Goal: Navigation & Orientation: Find specific page/section

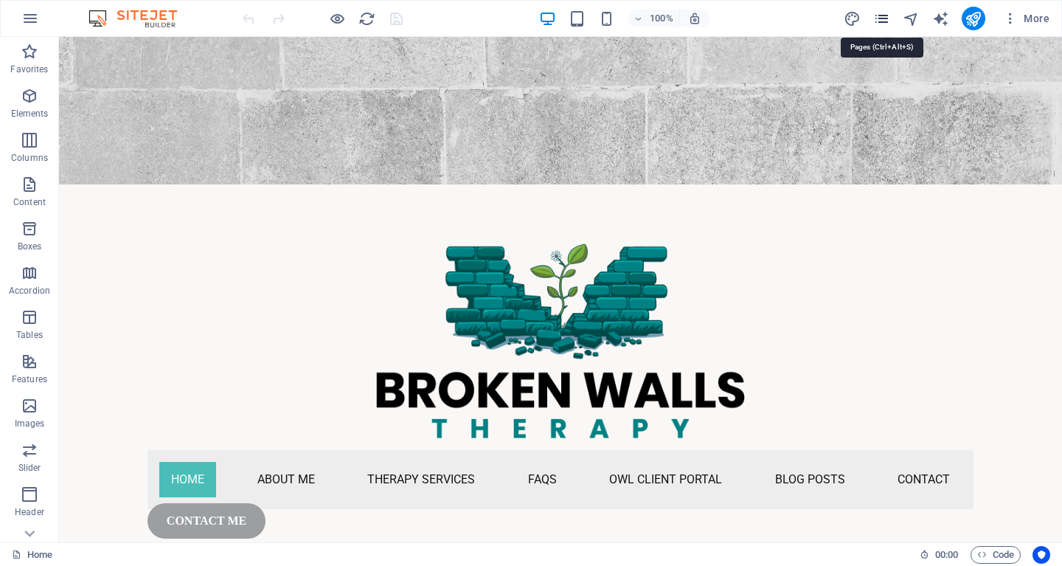
click at [879, 19] on icon "pages" at bounding box center [881, 18] width 17 height 17
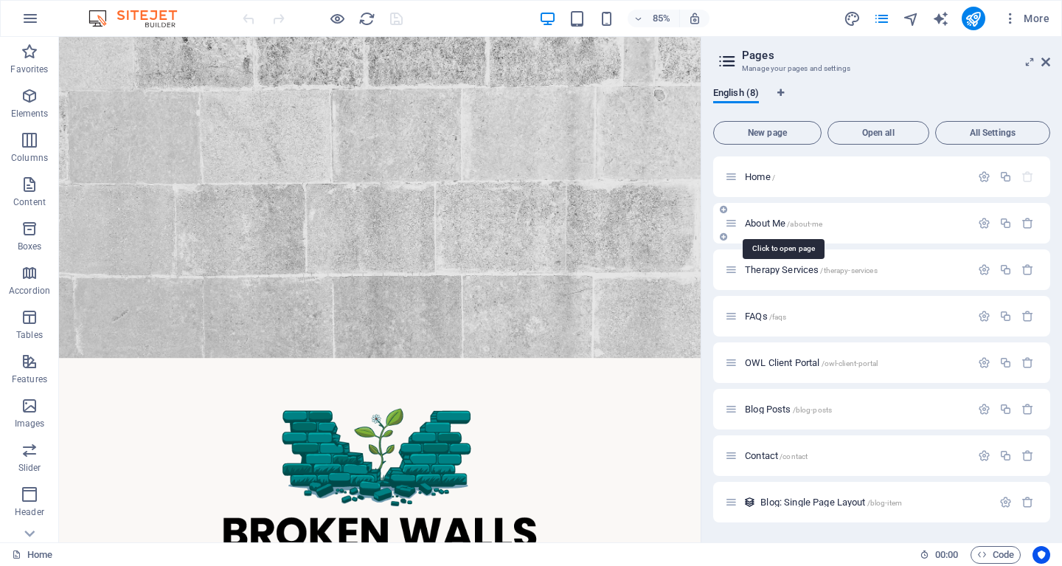
click at [775, 226] on span "About Me /about-me" at bounding box center [783, 223] width 77 height 11
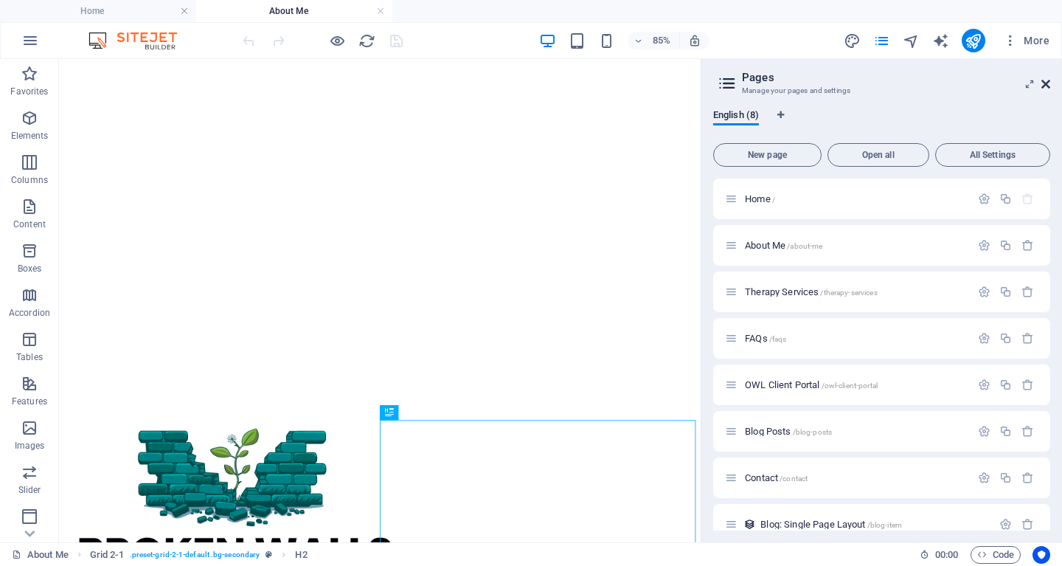
click at [1048, 81] on icon at bounding box center [1045, 84] width 9 height 12
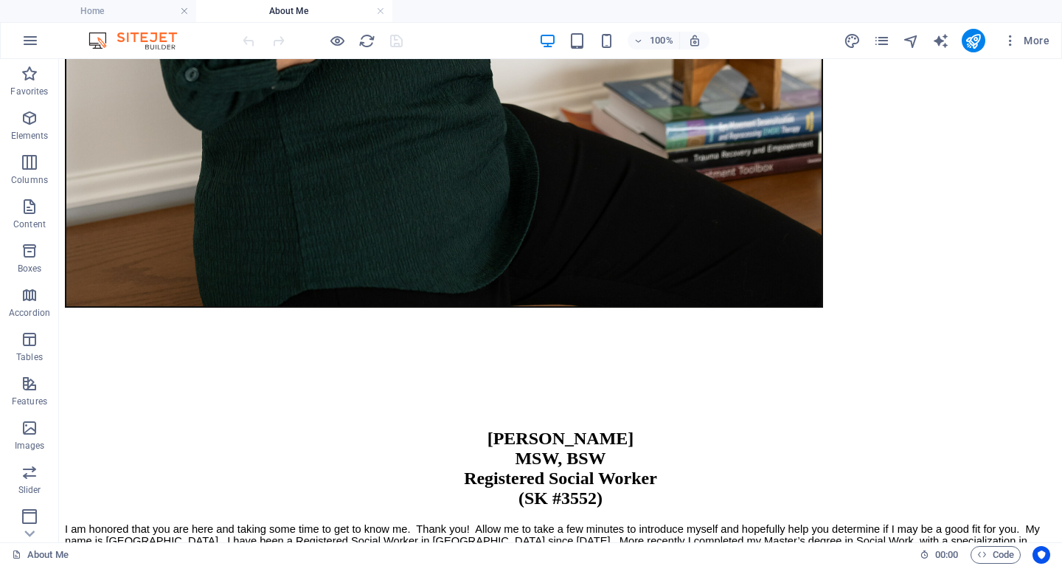
scroll to position [1368, 0]
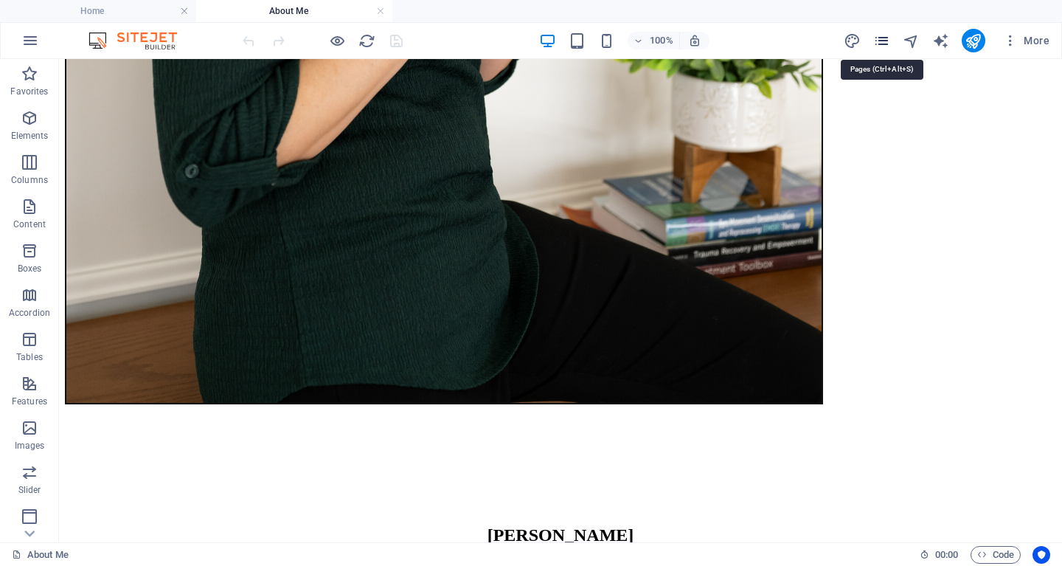
click at [881, 37] on icon "pages" at bounding box center [881, 40] width 17 height 17
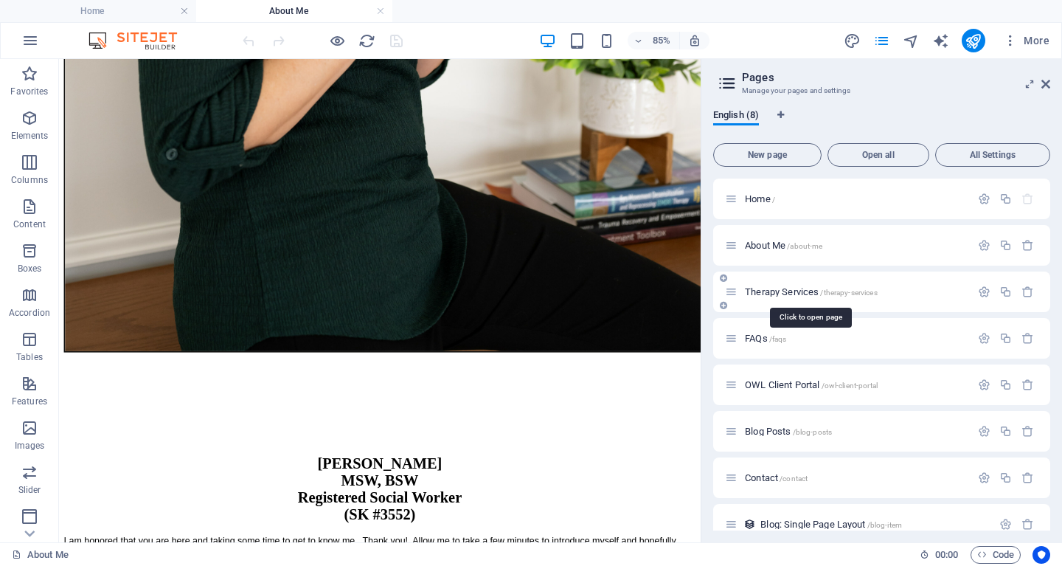
click at [769, 291] on span "Therapy Services /therapy-services" at bounding box center [811, 291] width 133 height 11
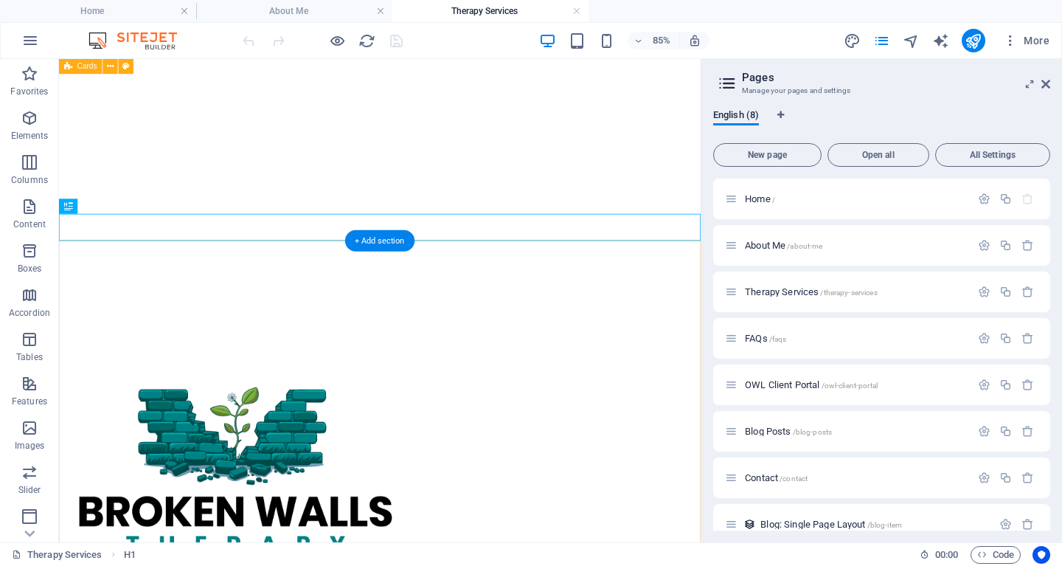
scroll to position [2, 0]
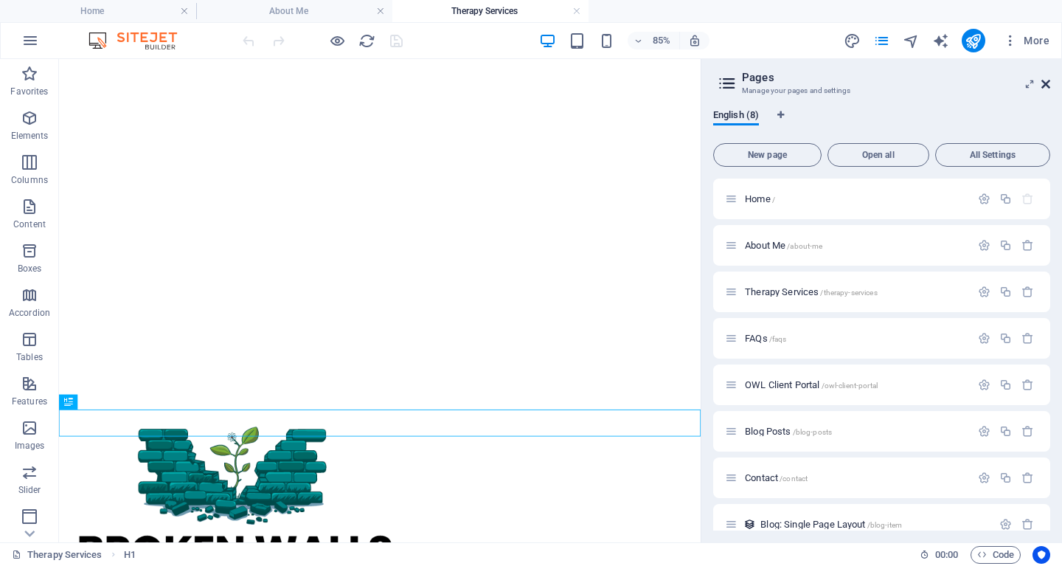
click at [1046, 86] on icon at bounding box center [1045, 84] width 9 height 12
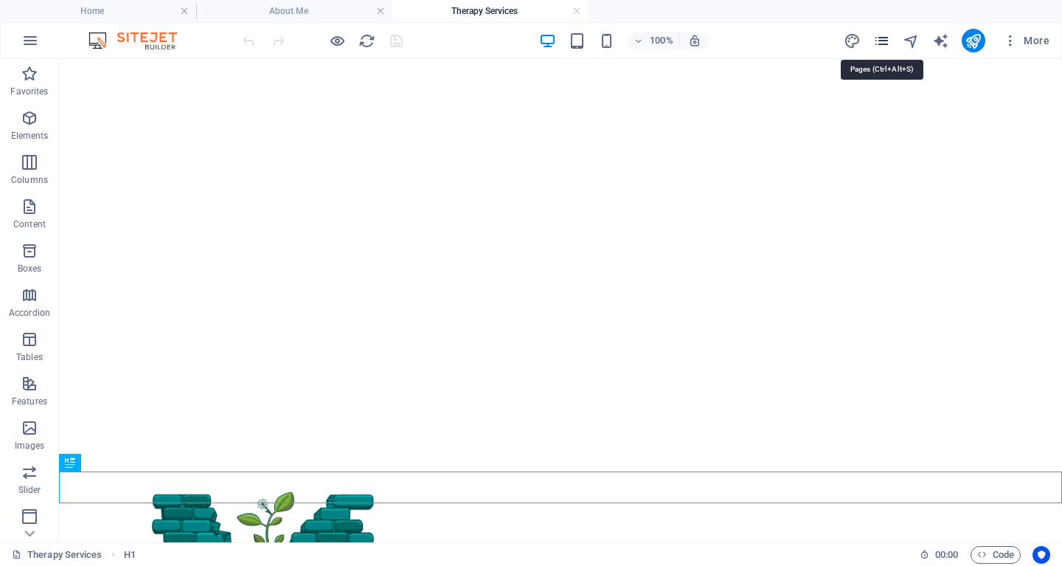
click at [885, 41] on icon "pages" at bounding box center [881, 40] width 17 height 17
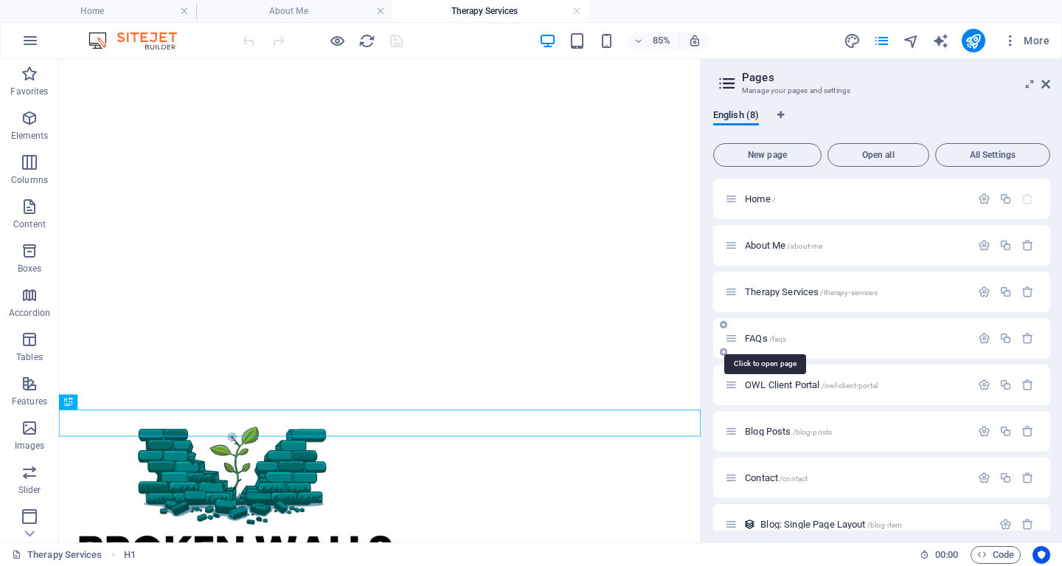
click at [751, 338] on span "FAQs /faqs" at bounding box center [765, 338] width 41 height 11
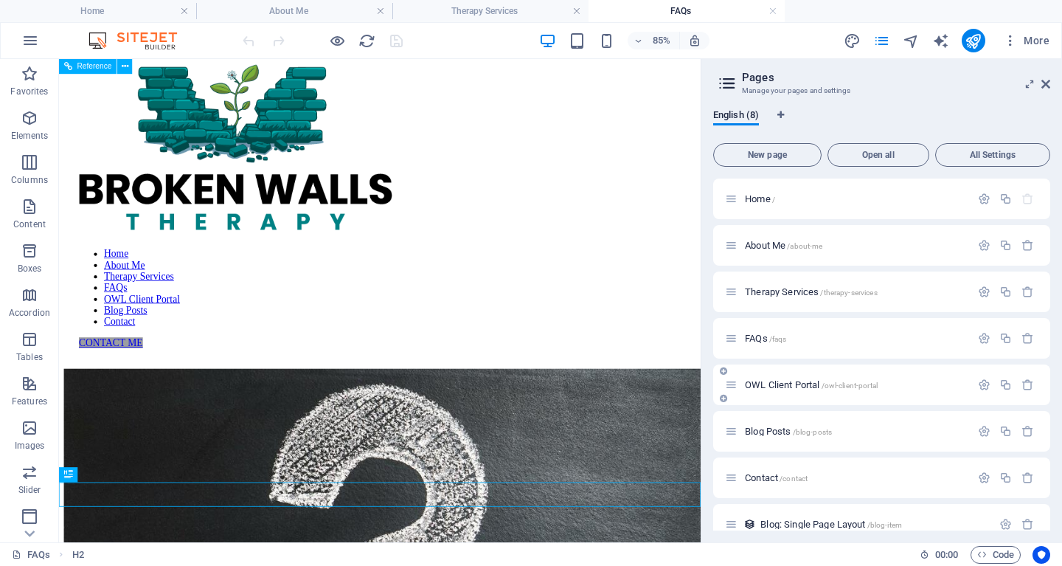
scroll to position [433, 0]
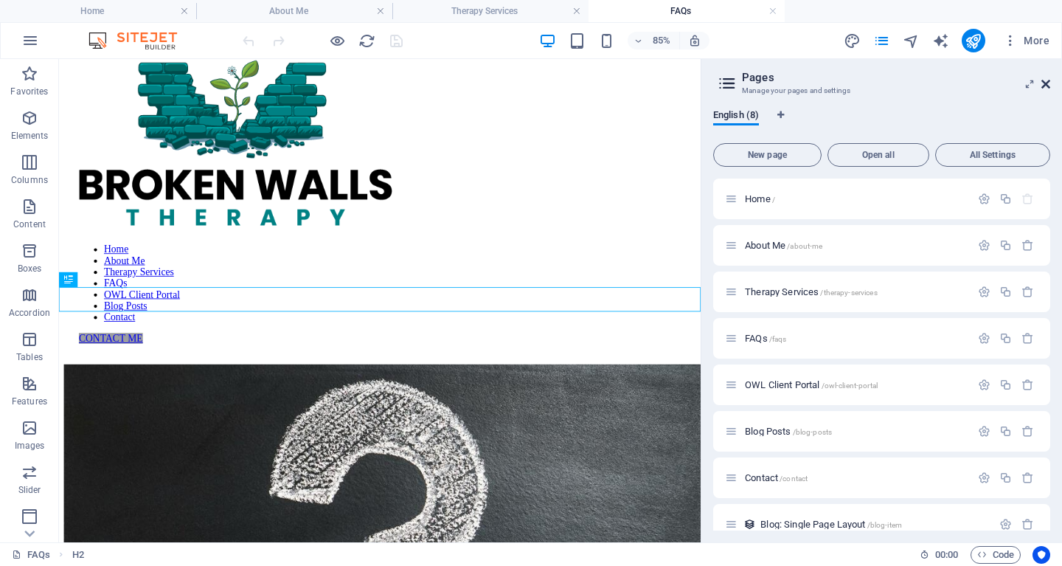
click at [1043, 86] on icon at bounding box center [1045, 84] width 9 height 12
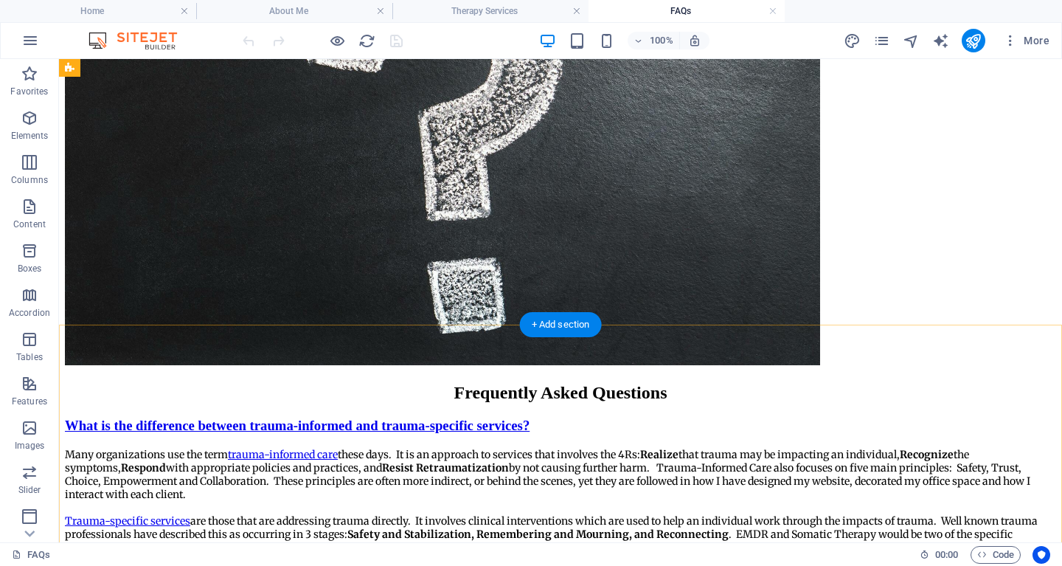
scroll to position [449, 0]
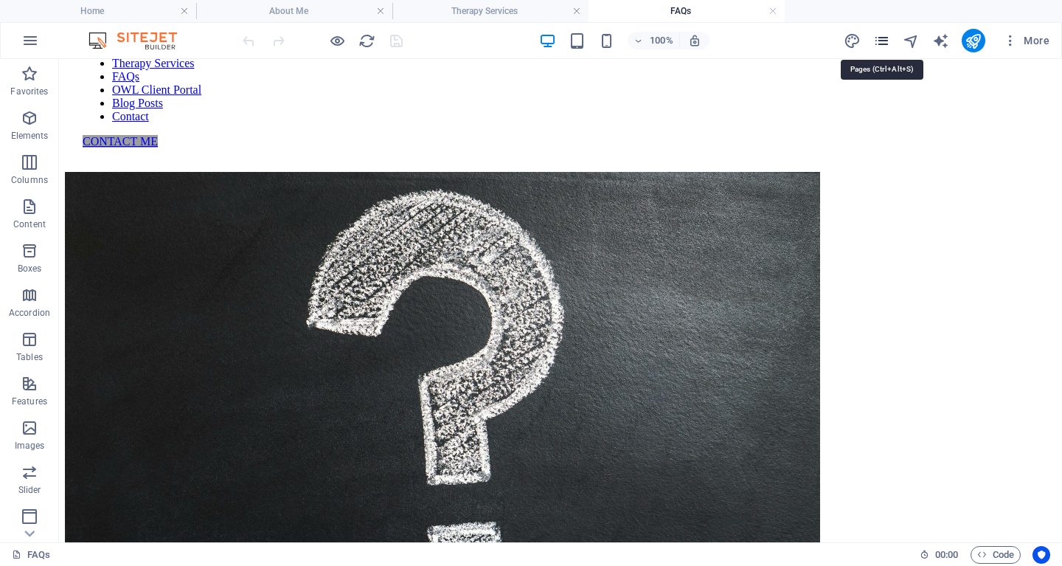
click at [885, 35] on icon "pages" at bounding box center [881, 40] width 17 height 17
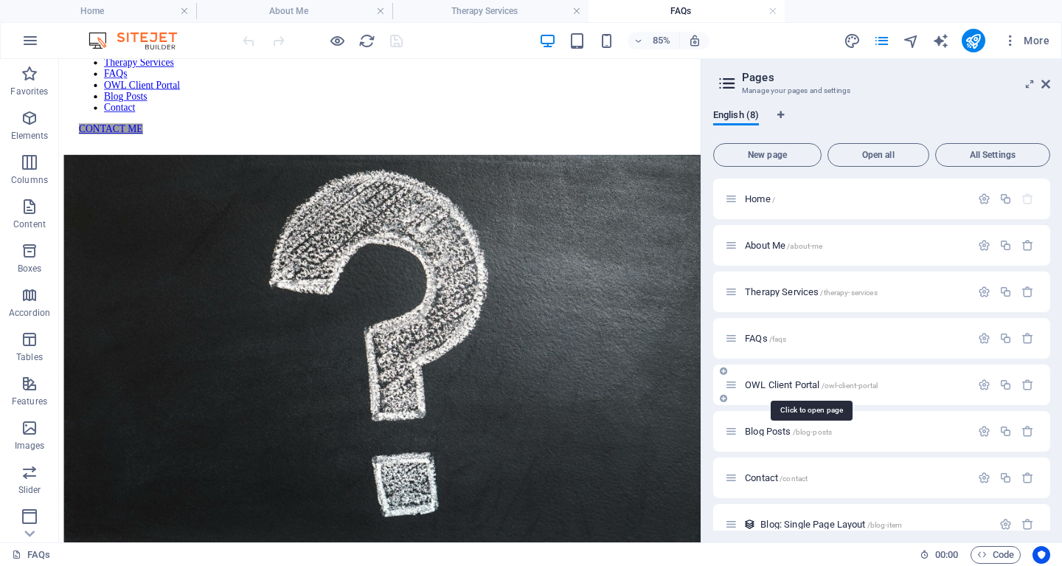
click at [784, 380] on span "OWL Client Portal /owl-client-portal" at bounding box center [811, 384] width 133 height 11
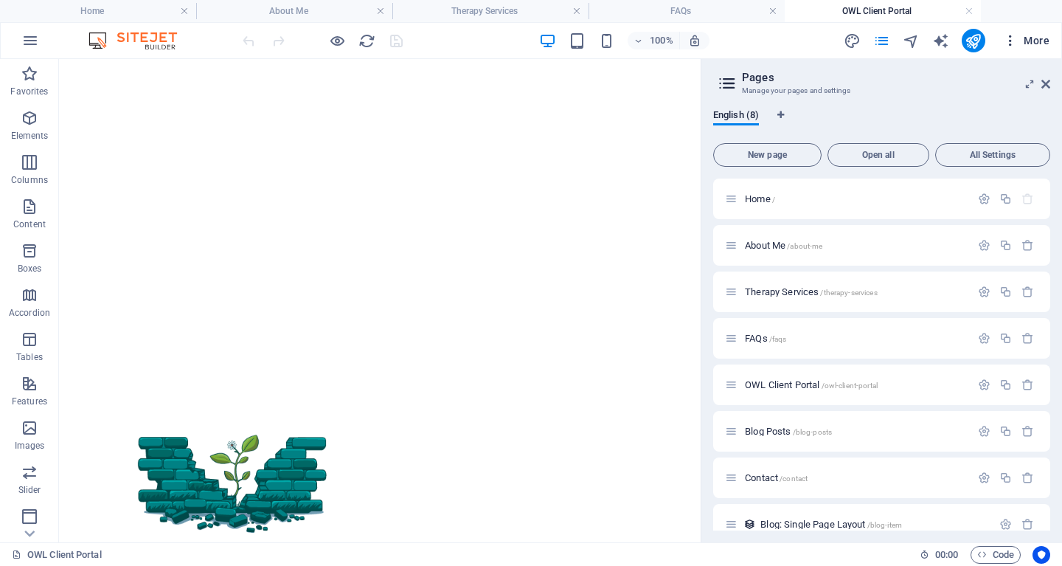
scroll to position [0, 0]
click at [1054, 48] on button "More" at bounding box center [1026, 41] width 58 height 24
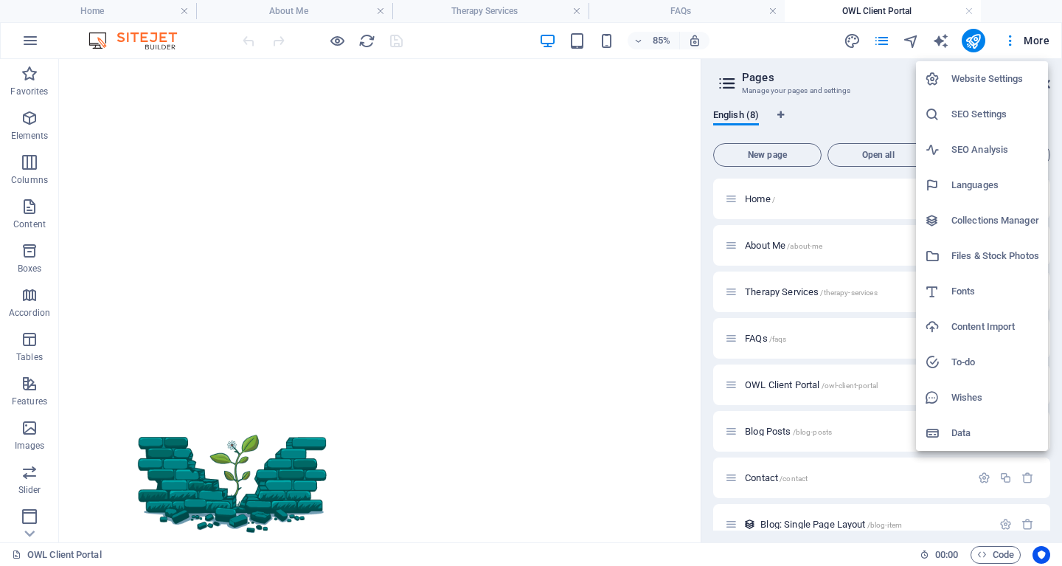
click at [575, 375] on div at bounding box center [531, 283] width 1062 height 566
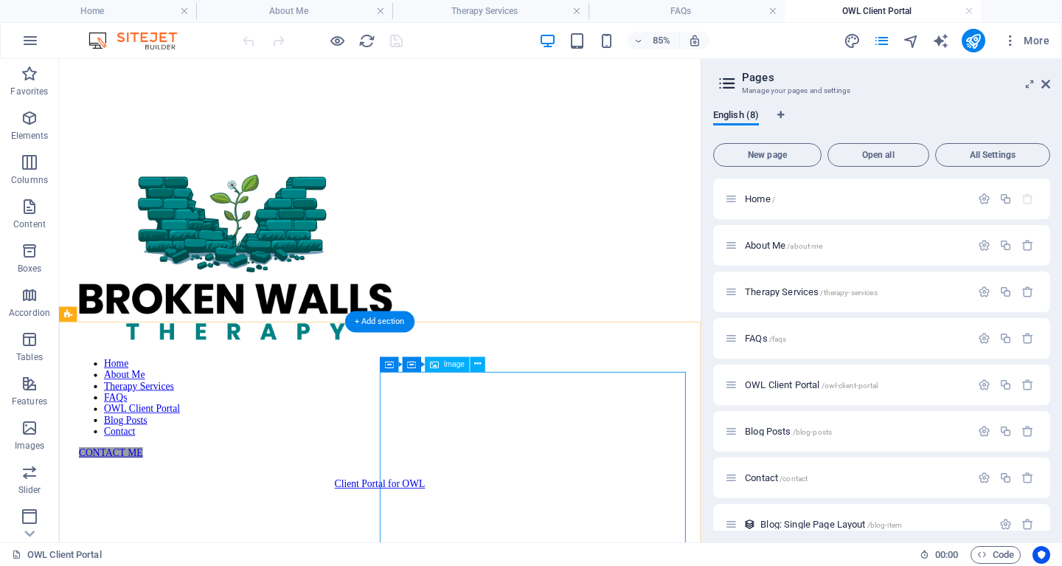
scroll to position [67, 0]
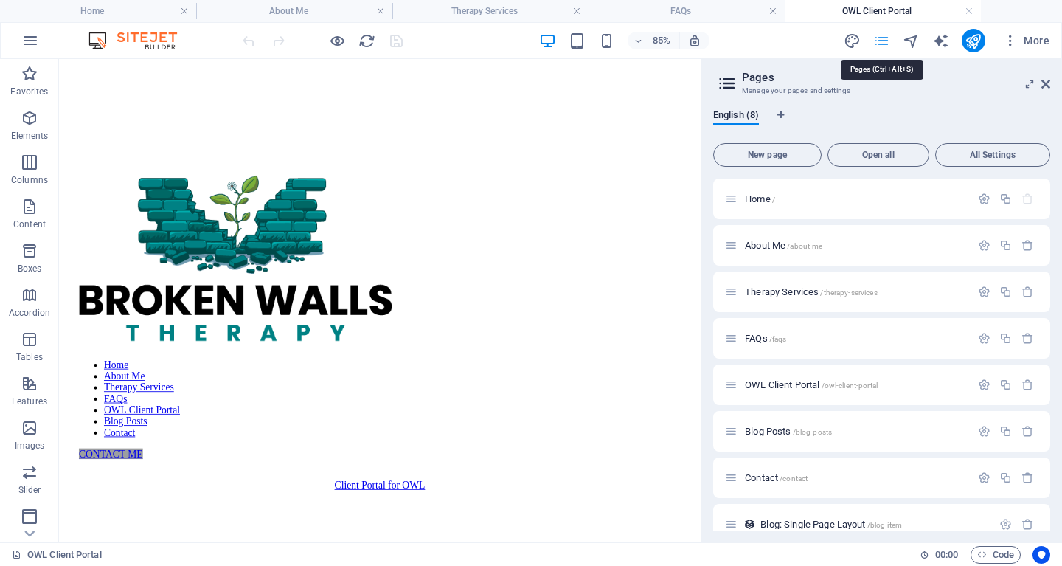
click at [881, 41] on icon "pages" at bounding box center [881, 40] width 17 height 17
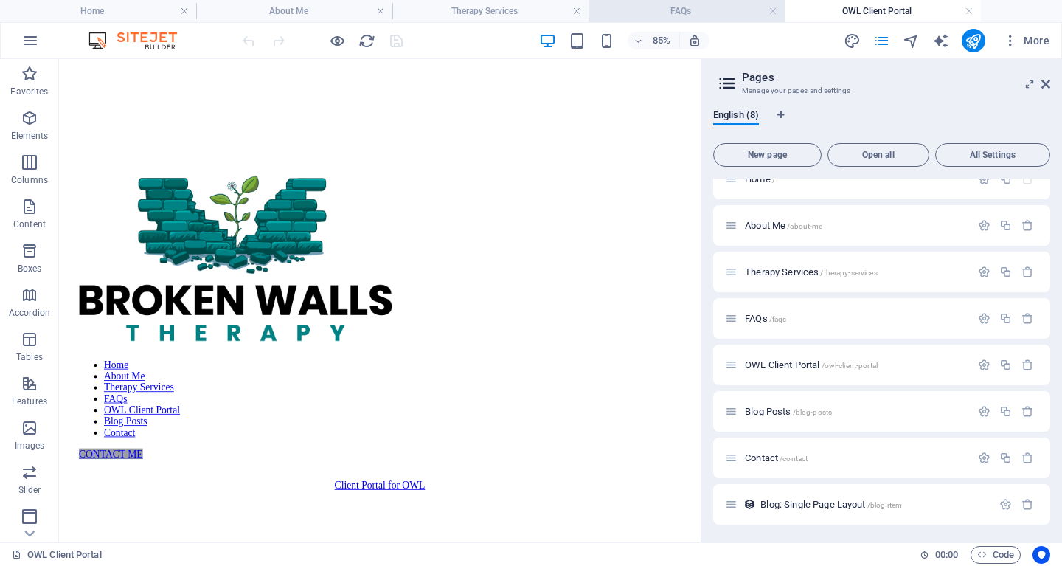
scroll to position [20, 0]
